Goal: Obtain resource: Download file/media

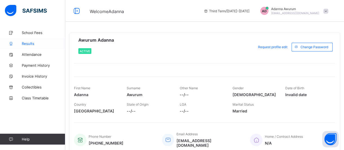
click at [26, 44] on span "Results" at bounding box center [44, 43] width 44 height 4
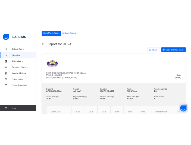
scroll to position [88, 0]
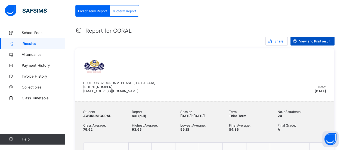
click at [323, 39] on span "View and Print result" at bounding box center [314, 41] width 31 height 4
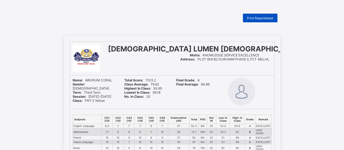
click at [263, 17] on span "Print Reportsheet" at bounding box center [260, 18] width 26 height 4
click at [267, 17] on span "Print Reportsheet" at bounding box center [260, 18] width 26 height 4
click at [253, 17] on span "Print Reportsheet" at bounding box center [260, 18] width 26 height 4
click at [255, 17] on span "Print Reportsheet" at bounding box center [260, 18] width 26 height 4
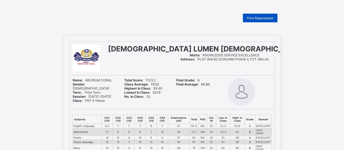
click at [255, 17] on span "Print Reportsheet" at bounding box center [260, 18] width 26 height 4
click at [259, 17] on span "Print Reportsheet" at bounding box center [260, 18] width 26 height 4
